Goal: Task Accomplishment & Management: Manage account settings

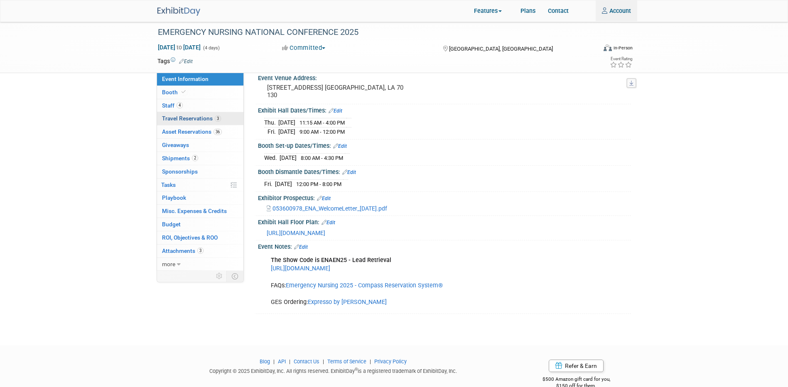
type input "[PERSON_NAME][EMAIL_ADDRESS][PERSON_NAME][DOMAIN_NAME]"
click at [191, 50] on span "Travel Reservations 3" at bounding box center [191, 118] width 59 height 7
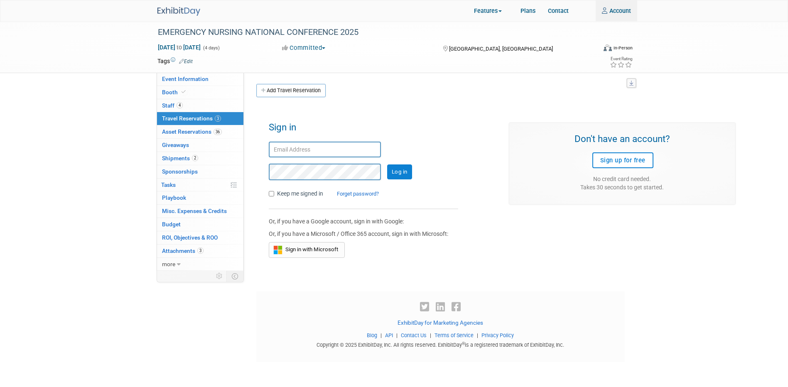
type input "rachel.jordan@seca.com"
click at [210, 50] on input "Log in" at bounding box center [399, 171] width 25 height 15
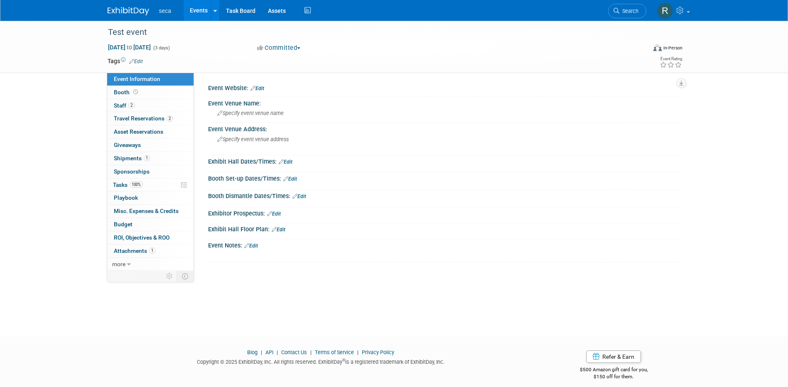
click at [198, 10] on link "Events" at bounding box center [199, 10] width 30 height 21
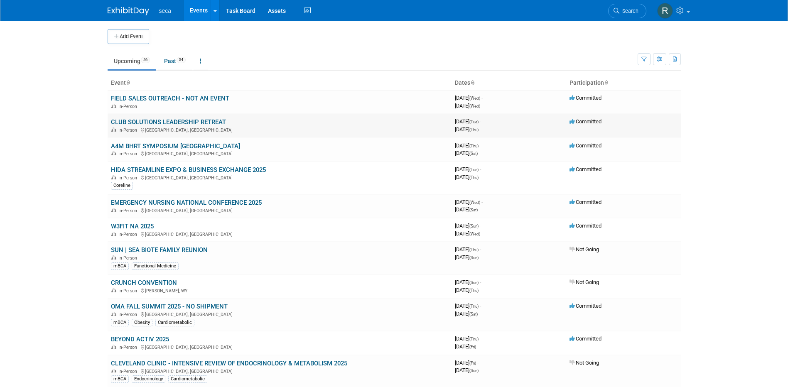
click at [191, 122] on link "CLUB SOLUTIONS LEADERSHIP RETREAT" at bounding box center [168, 121] width 115 height 7
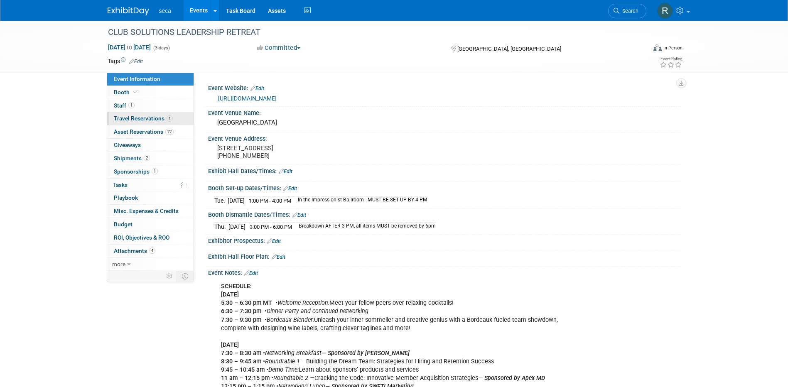
click at [141, 121] on span "Travel Reservations 1" at bounding box center [143, 118] width 59 height 7
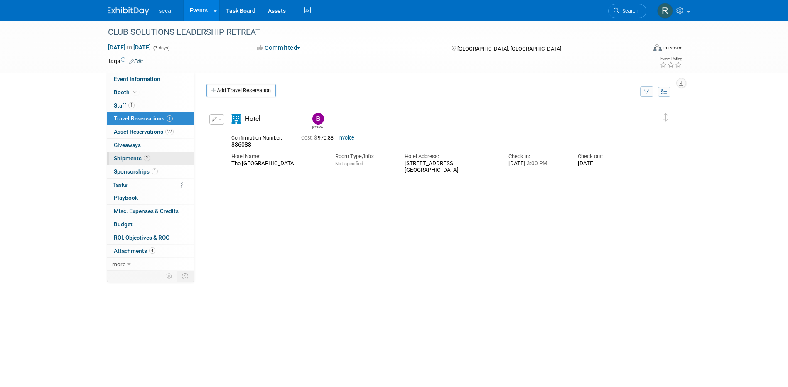
click at [137, 157] on span "Shipments 2" at bounding box center [132, 158] width 36 height 7
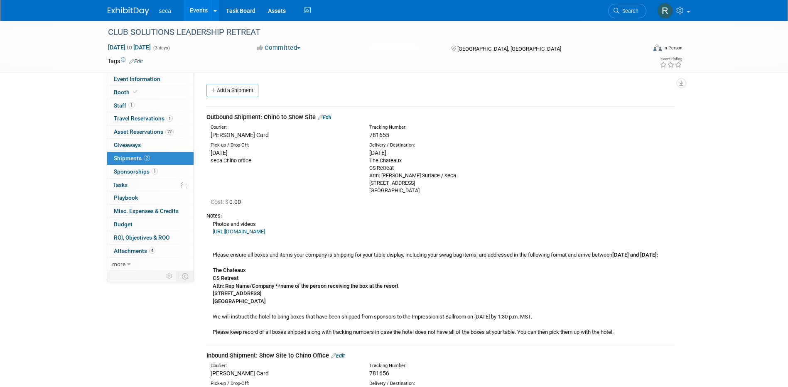
click at [378, 134] on span "781655" at bounding box center [379, 135] width 20 height 7
copy span "781655"
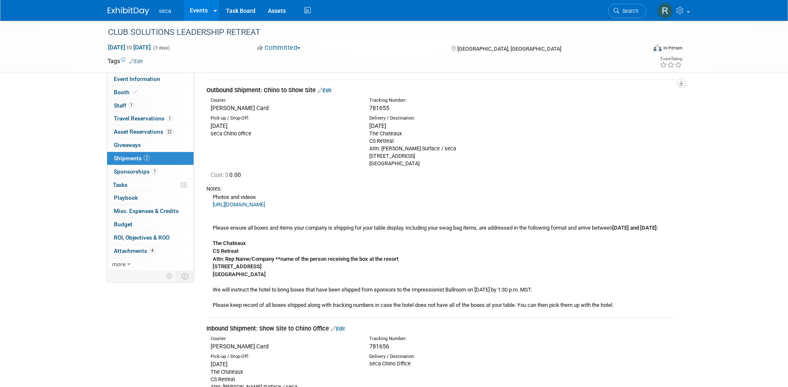
scroll to position [42, 0]
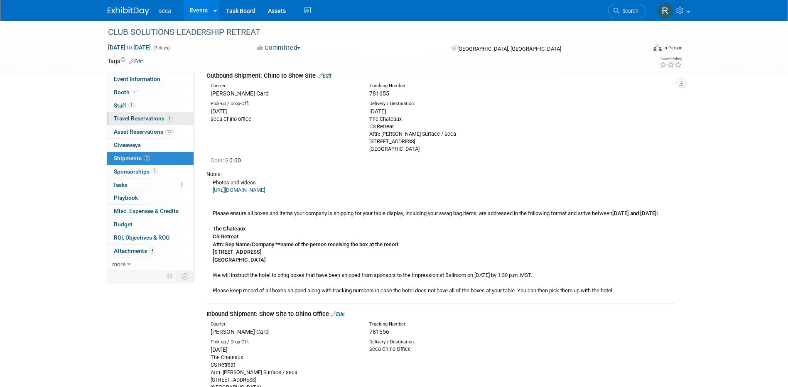
click at [144, 116] on span "Travel Reservations 1" at bounding box center [143, 118] width 59 height 7
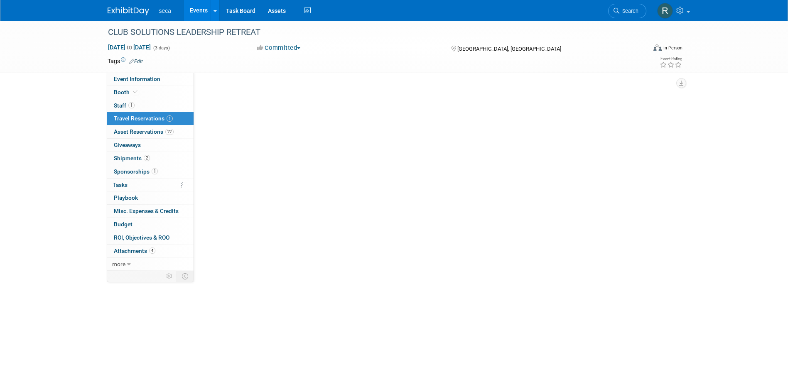
scroll to position [0, 0]
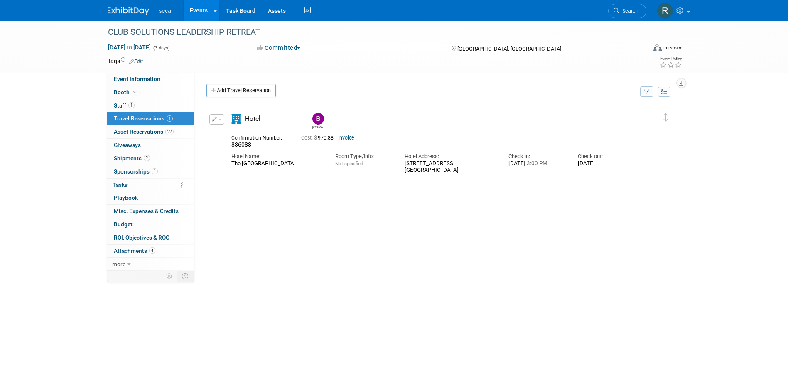
click at [196, 7] on link "Events" at bounding box center [199, 10] width 30 height 21
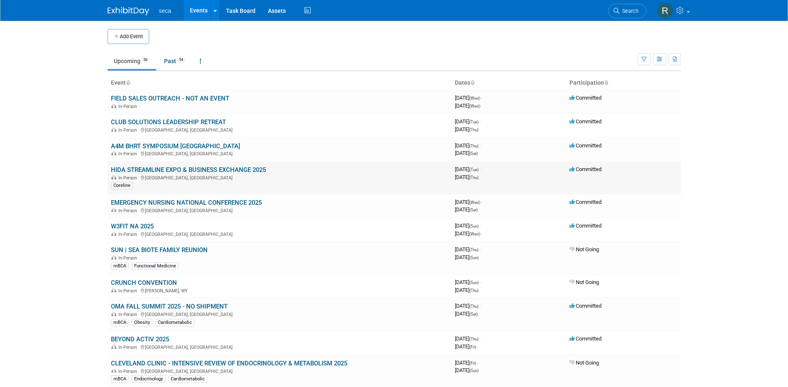
click at [162, 167] on link "HIDA STREAMLINE EXPO & BUSINESS EXCHANGE 2025" at bounding box center [188, 169] width 155 height 7
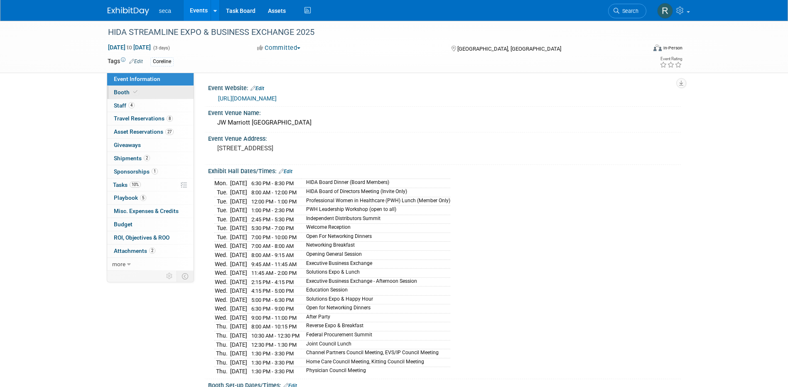
click at [127, 95] on span "Booth" at bounding box center [126, 92] width 25 height 7
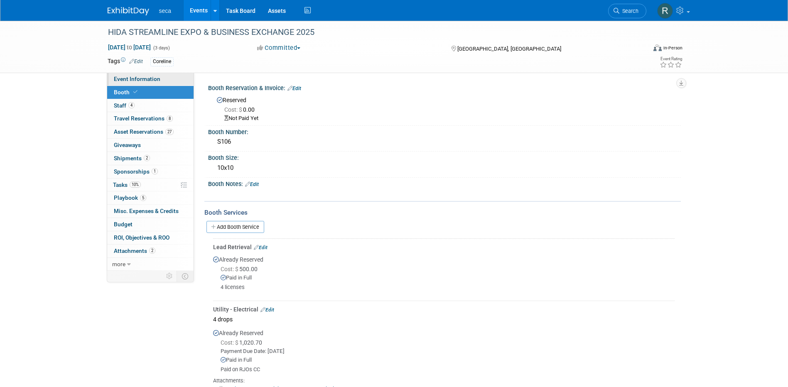
drag, startPoint x: 132, startPoint y: 80, endPoint x: 140, endPoint y: 83, distance: 8.3
click at [132, 80] on span "Event Information" at bounding box center [137, 79] width 47 height 7
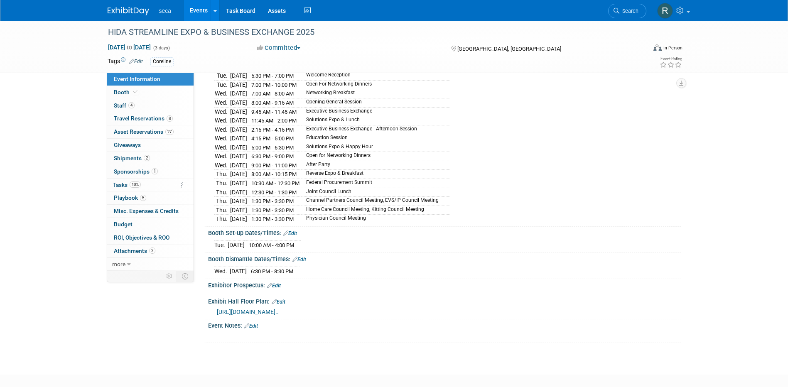
scroll to position [201, 0]
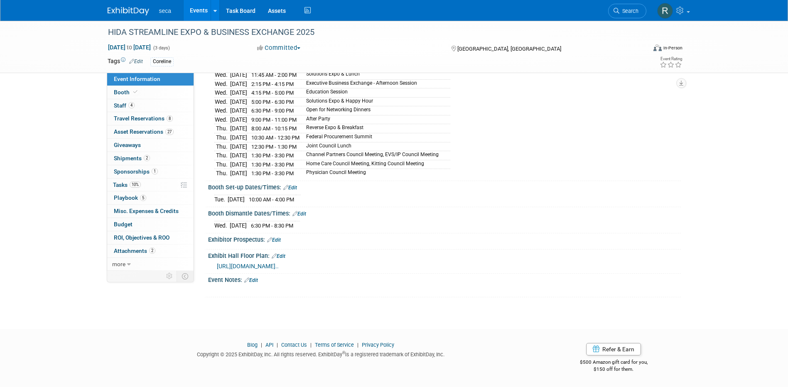
click at [279, 263] on span "[URL][DOMAIN_NAME].." at bounding box center [248, 266] width 62 height 7
